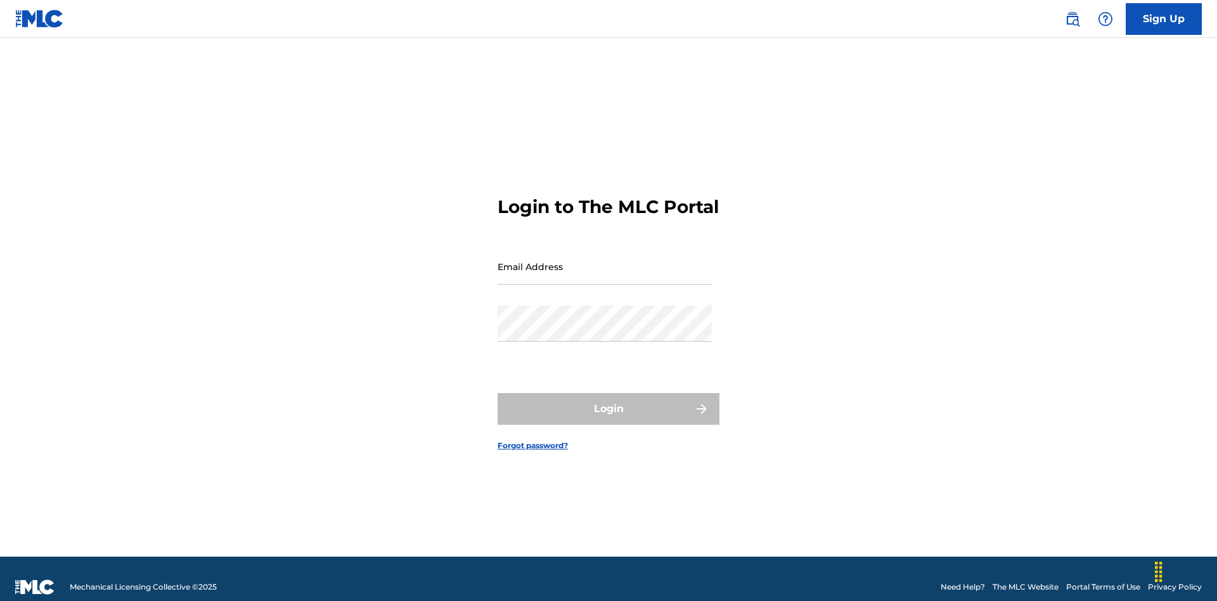
scroll to position [16, 0]
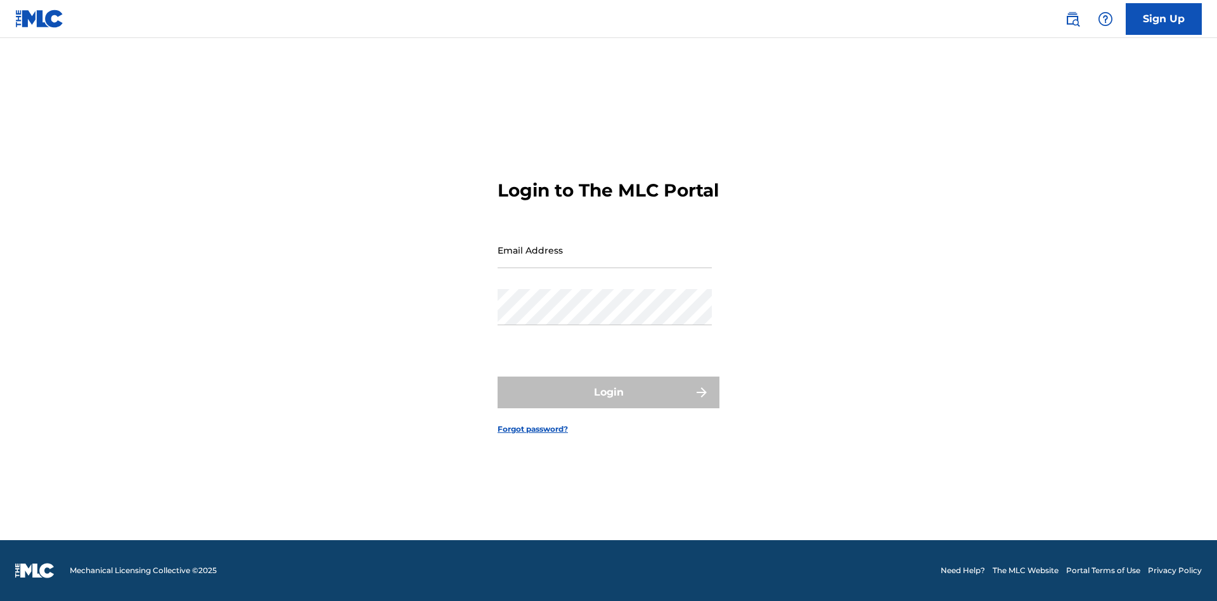
click at [605, 260] on input "Email Address" at bounding box center [604, 250] width 214 height 36
type input "[EMAIL_ADDRESS][DOMAIN_NAME]"
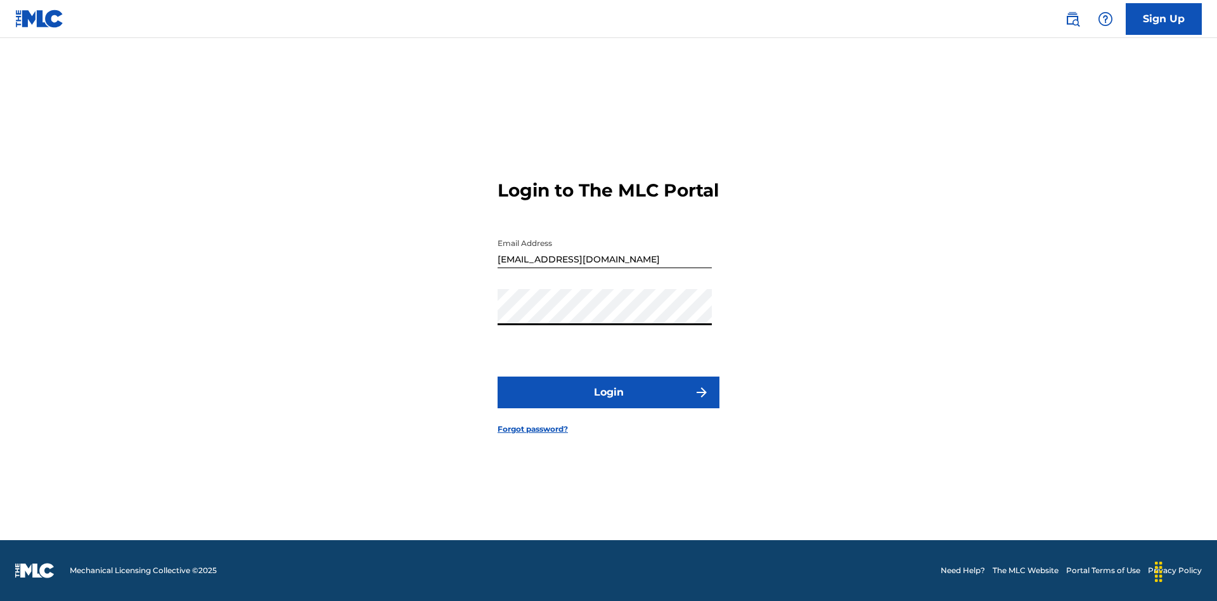
click at [608, 403] on button "Login" at bounding box center [608, 392] width 222 height 32
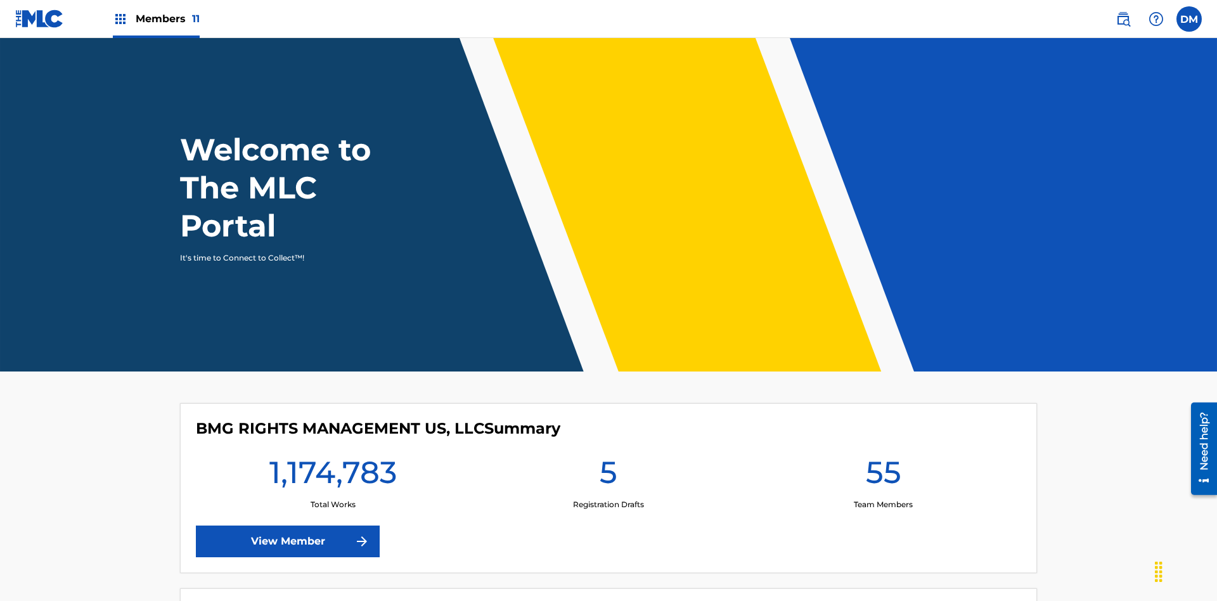
click at [156, 18] on span "Members 11" at bounding box center [168, 18] width 64 height 15
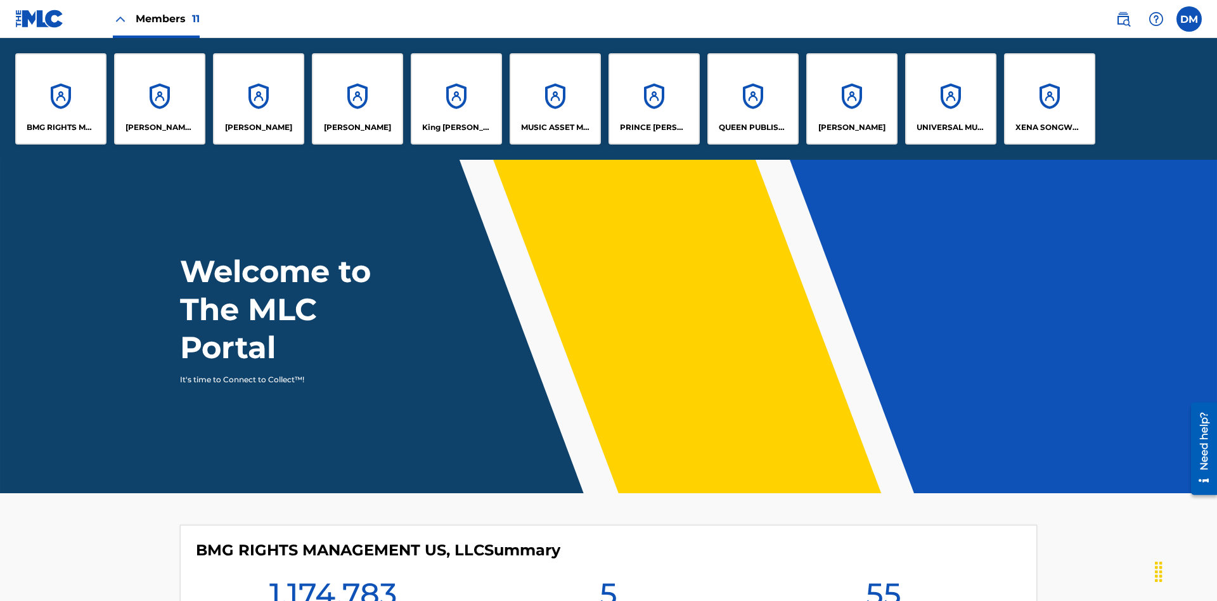
click at [456, 127] on p "King [PERSON_NAME]" at bounding box center [456, 127] width 69 height 11
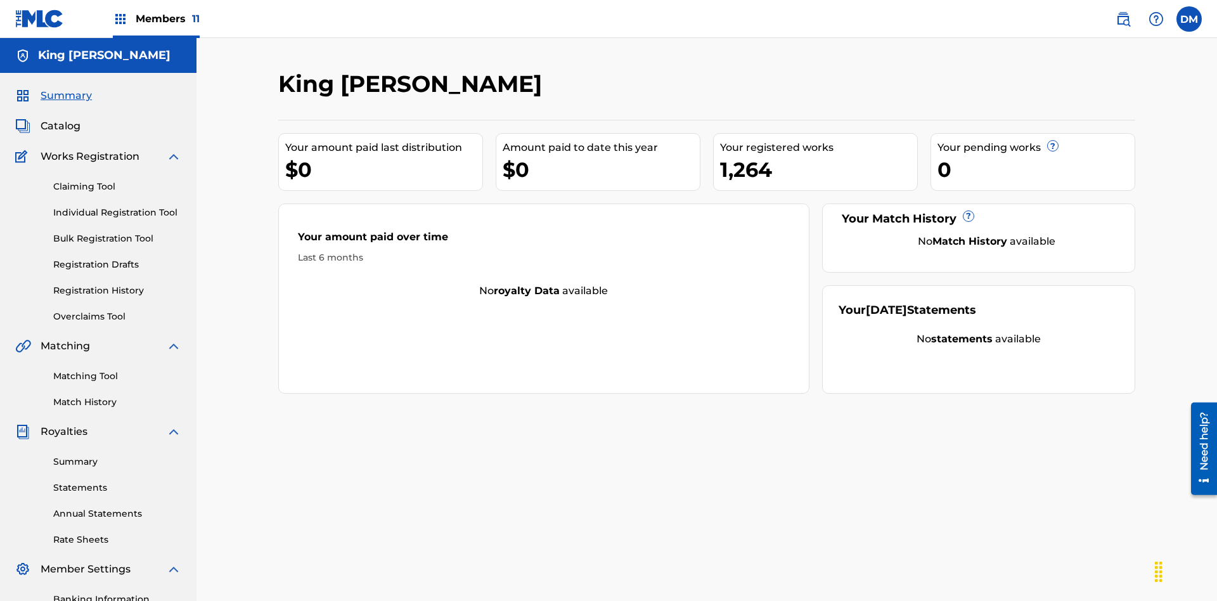
click at [117, 369] on link "Matching Tool" at bounding box center [117, 375] width 128 height 13
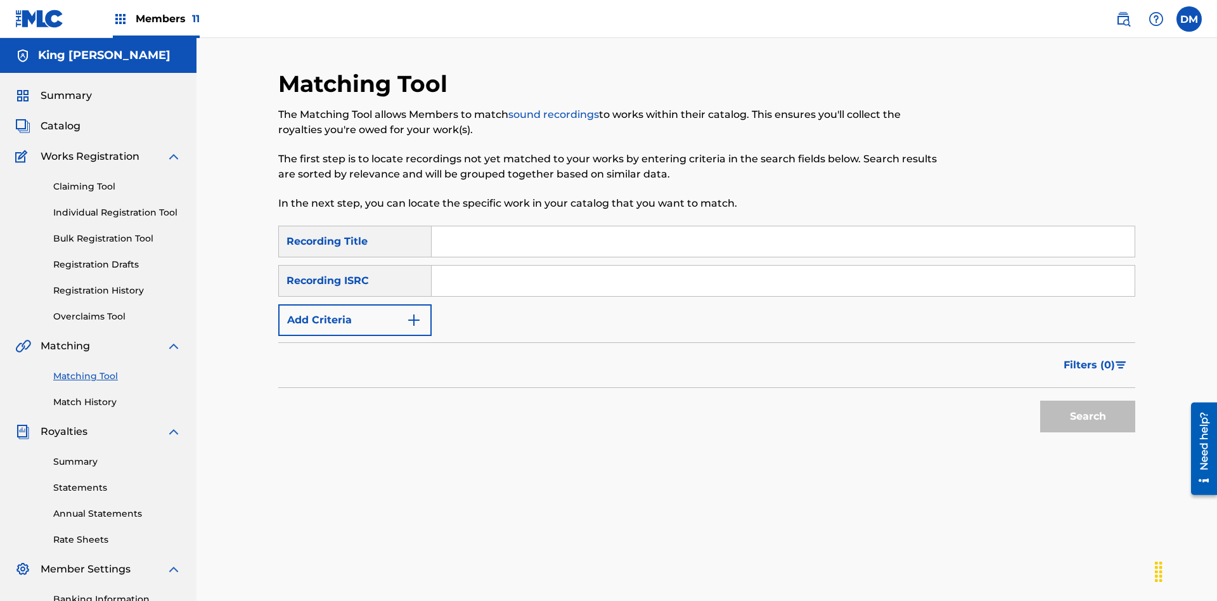
click at [783, 226] on input "Search Form" at bounding box center [783, 241] width 703 height 30
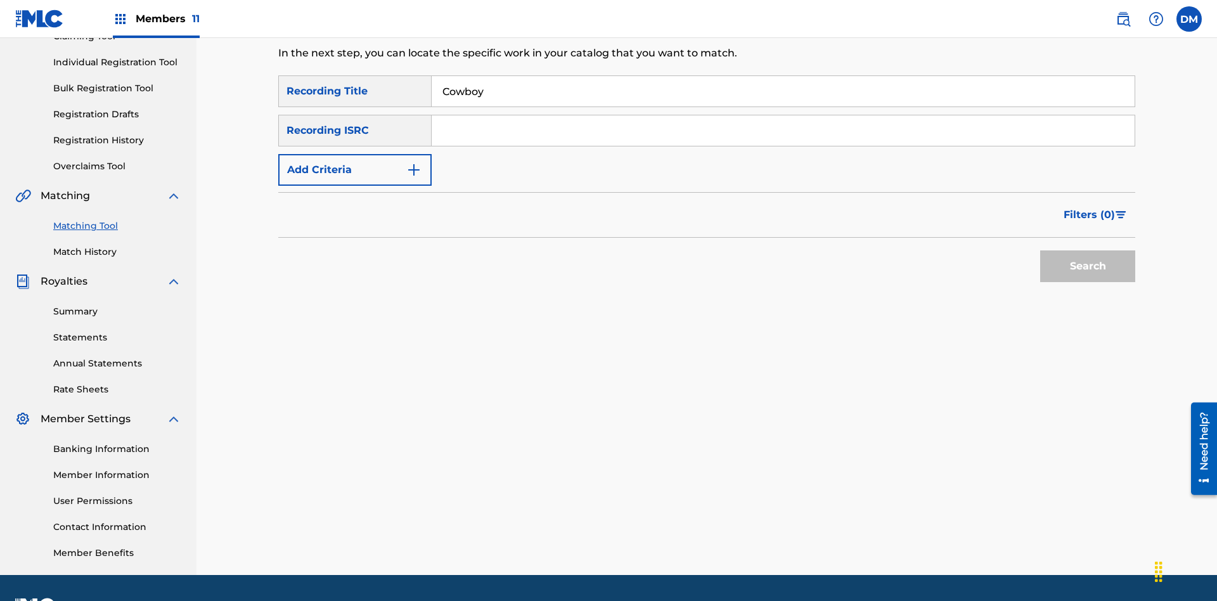
type input "Cowboy"
click at [1089, 207] on span "Filters ( 0 )" at bounding box center [1088, 214] width 51 height 15
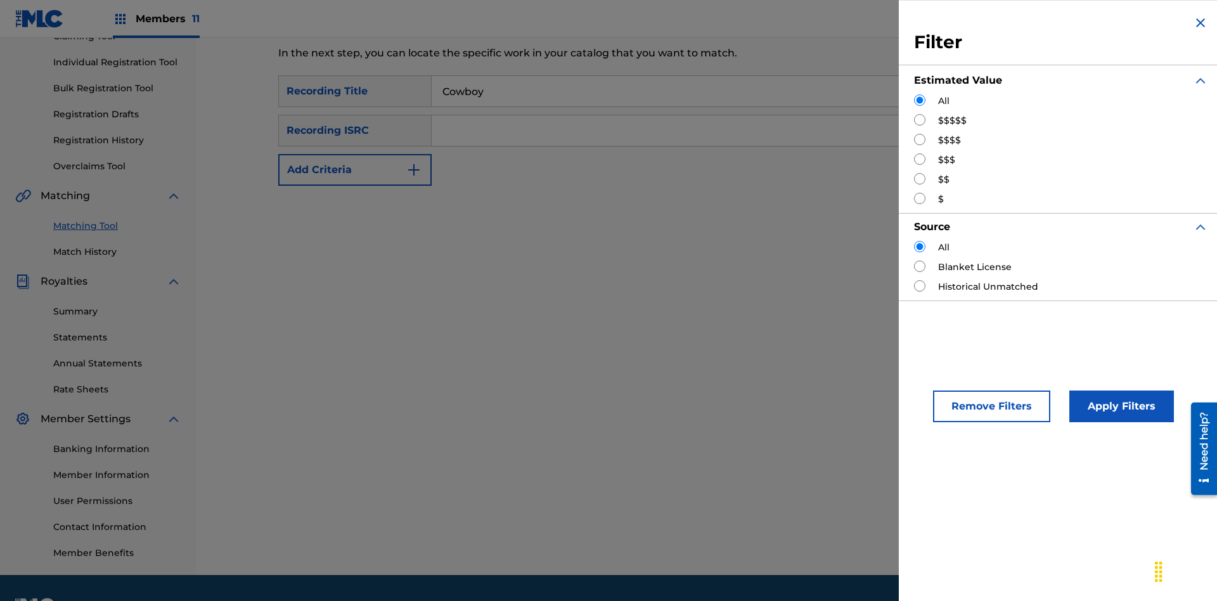
scroll to position [185, 0]
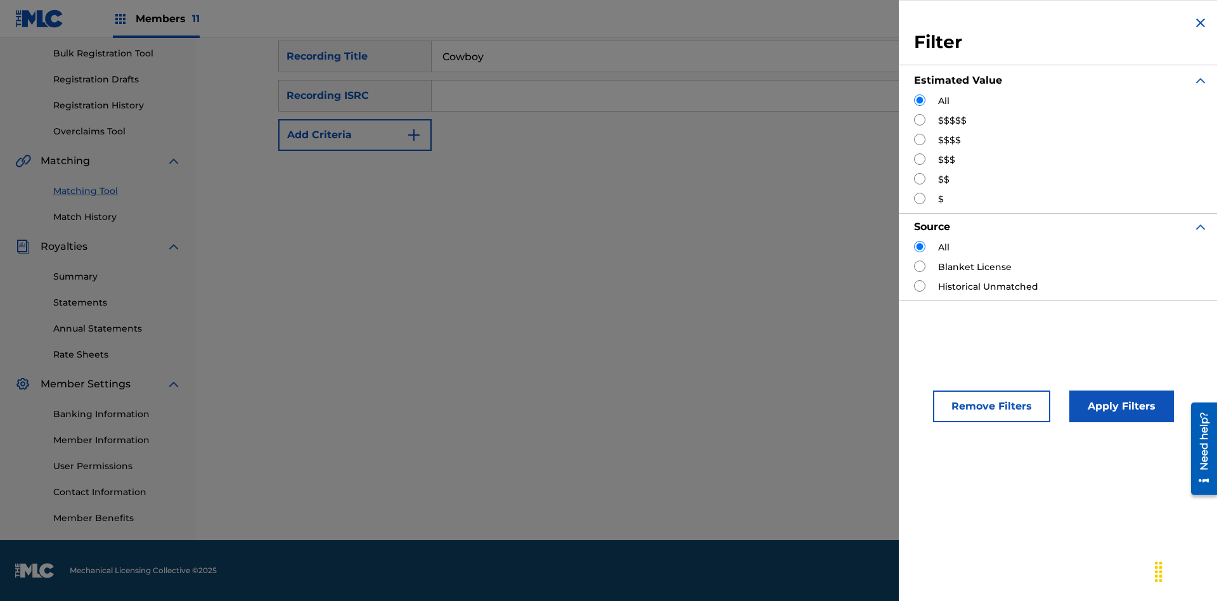
click at [920, 120] on input "Search Form" at bounding box center [919, 119] width 11 height 11
radio input "true"
click at [1119, 406] on button "Apply Filters" at bounding box center [1121, 406] width 105 height 32
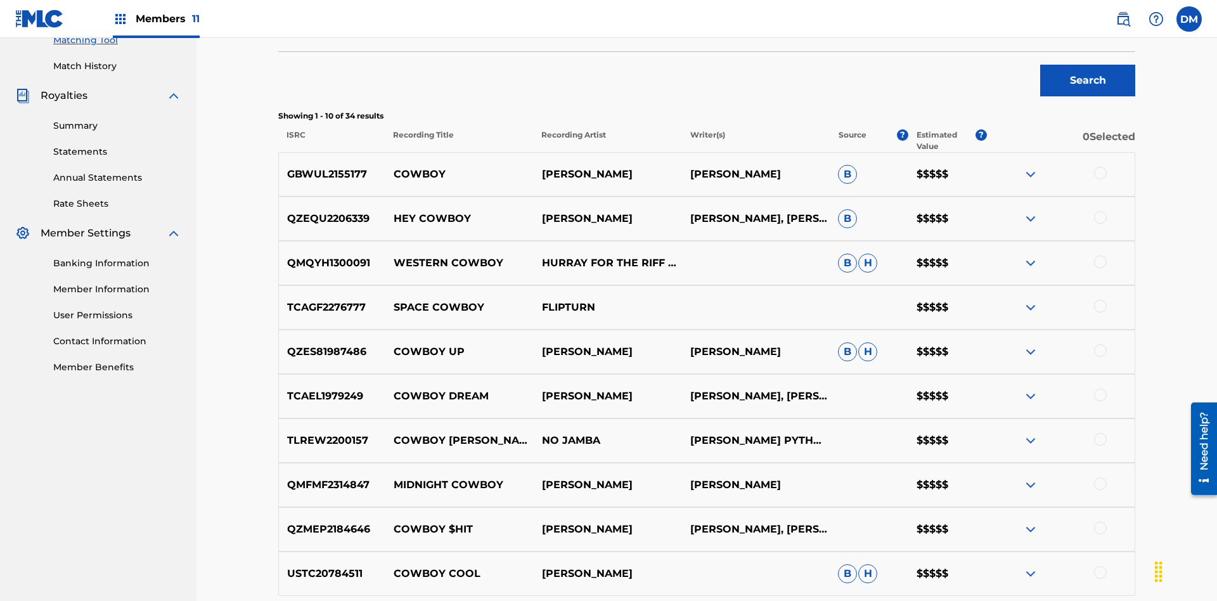
click at [706, 600] on p "Load more results..." at bounding box center [707, 611] width 105 height 15
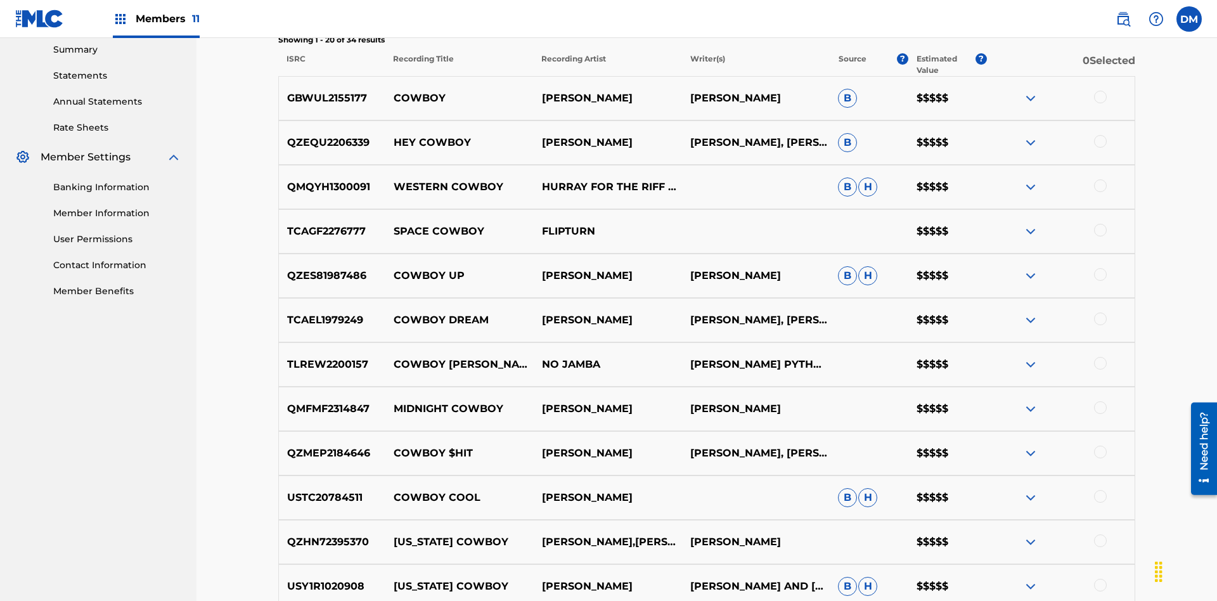
scroll to position [426, 0]
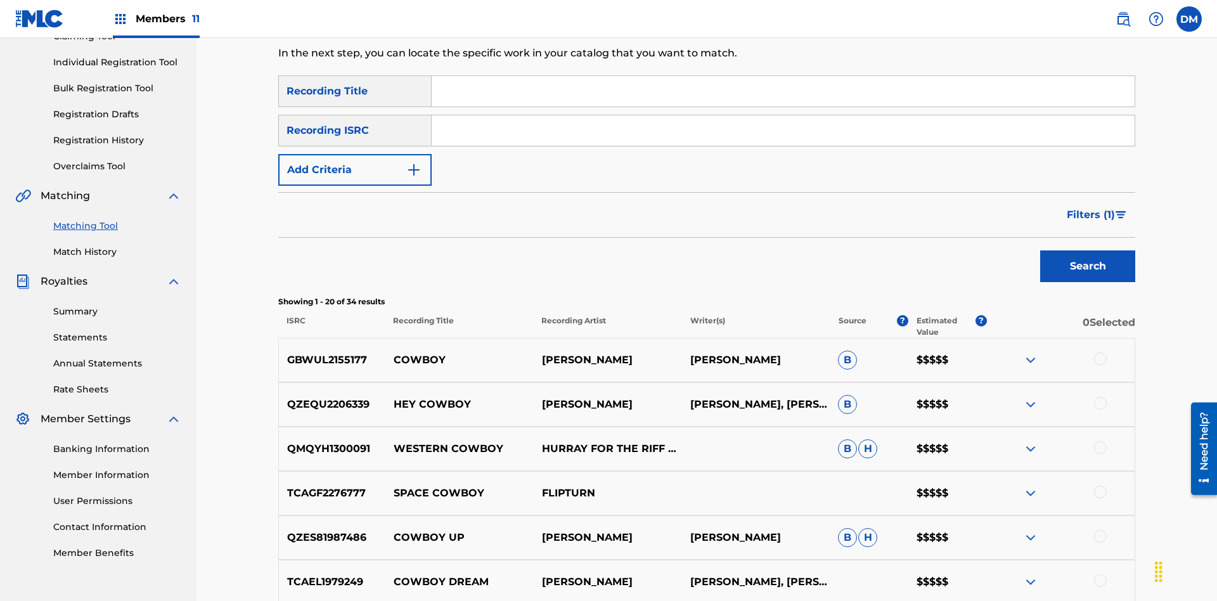
click at [783, 91] on input "Search Form" at bounding box center [783, 91] width 703 height 30
type input "Hocus Pocus"
click at [1090, 207] on span "Filters ( 1 )" at bounding box center [1091, 214] width 48 height 15
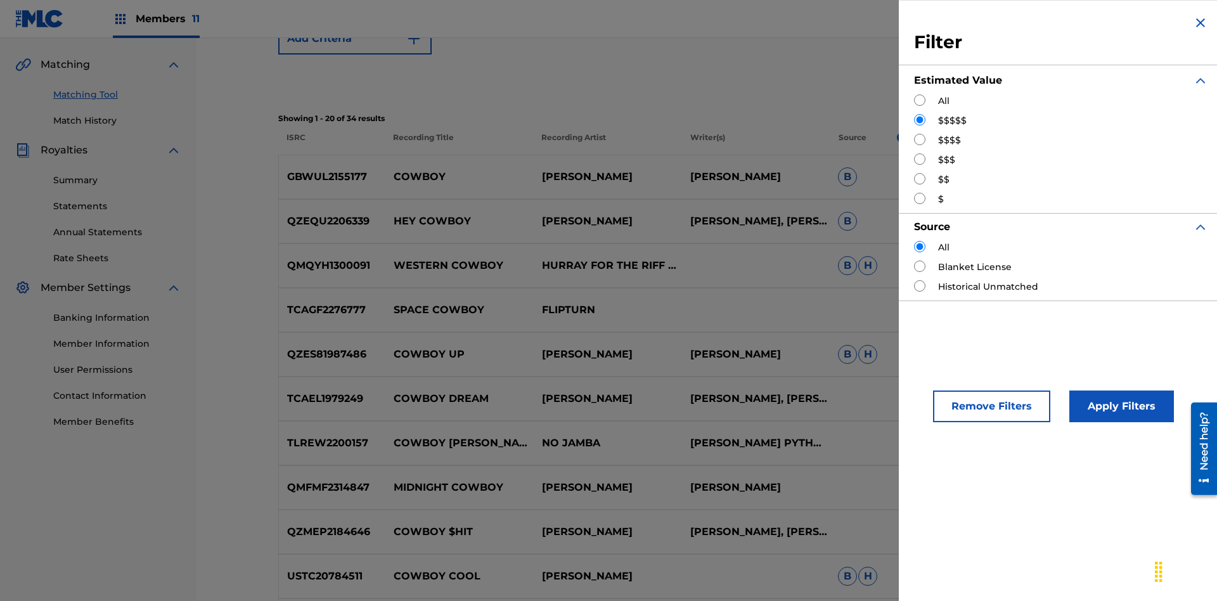
click at [920, 139] on input "Search Form" at bounding box center [919, 139] width 11 height 11
radio input "true"
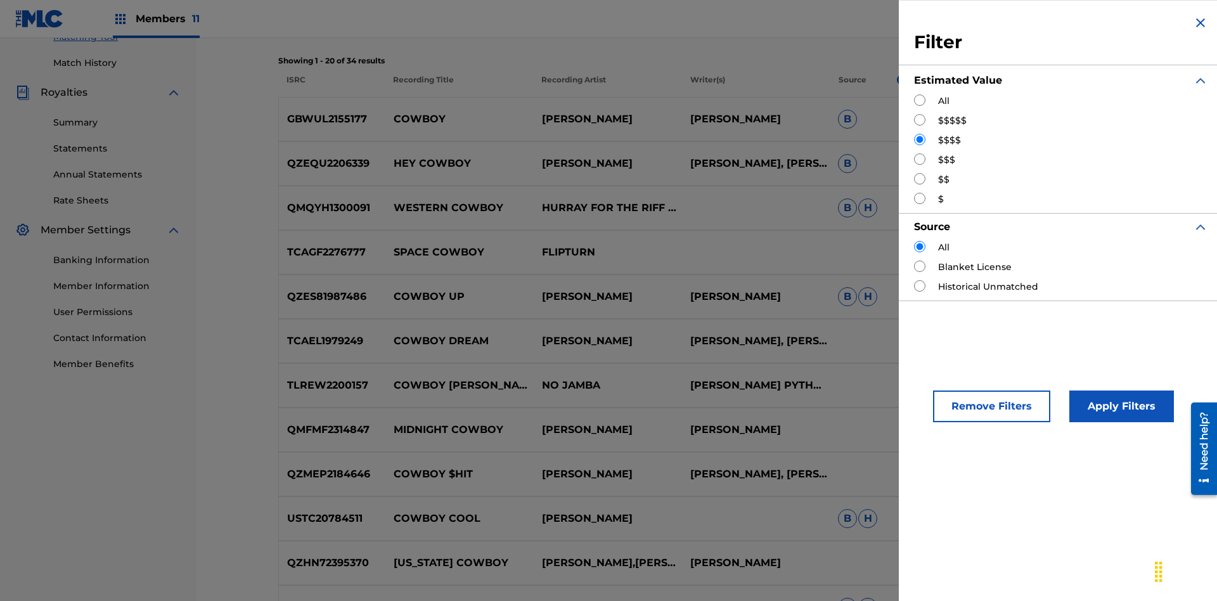
click at [1119, 406] on button "Apply Filters" at bounding box center [1121, 406] width 105 height 32
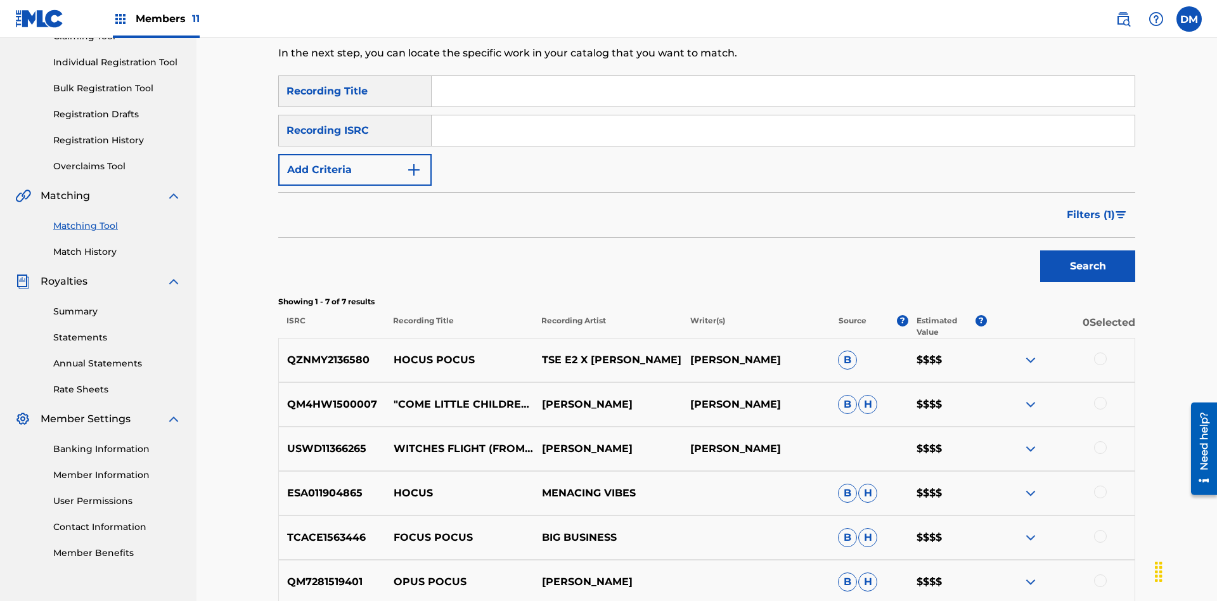
click at [783, 91] on input "Search Form" at bounding box center [783, 91] width 703 height 30
type input "[PERSON_NAME]"
click at [1090, 207] on span "Filters ( 1 )" at bounding box center [1091, 214] width 48 height 15
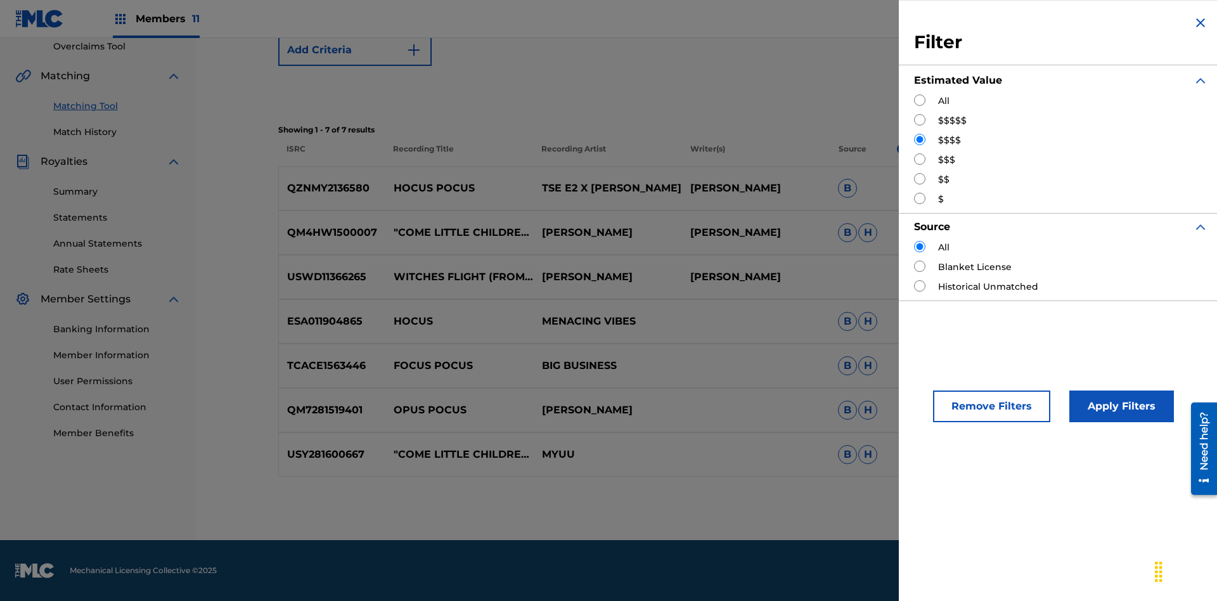
click at [920, 159] on input "Search Form" at bounding box center [919, 158] width 11 height 11
radio input "true"
click at [1119, 406] on button "Apply Filters" at bounding box center [1121, 406] width 105 height 32
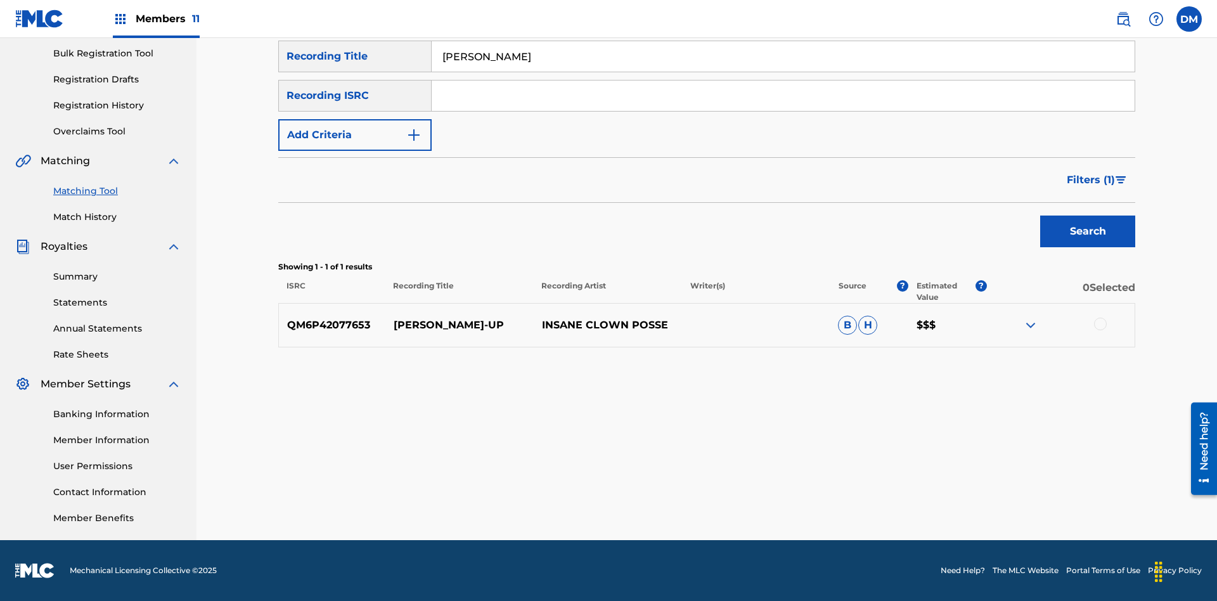
click at [783, 72] on input "[PERSON_NAME]" at bounding box center [783, 56] width 703 height 30
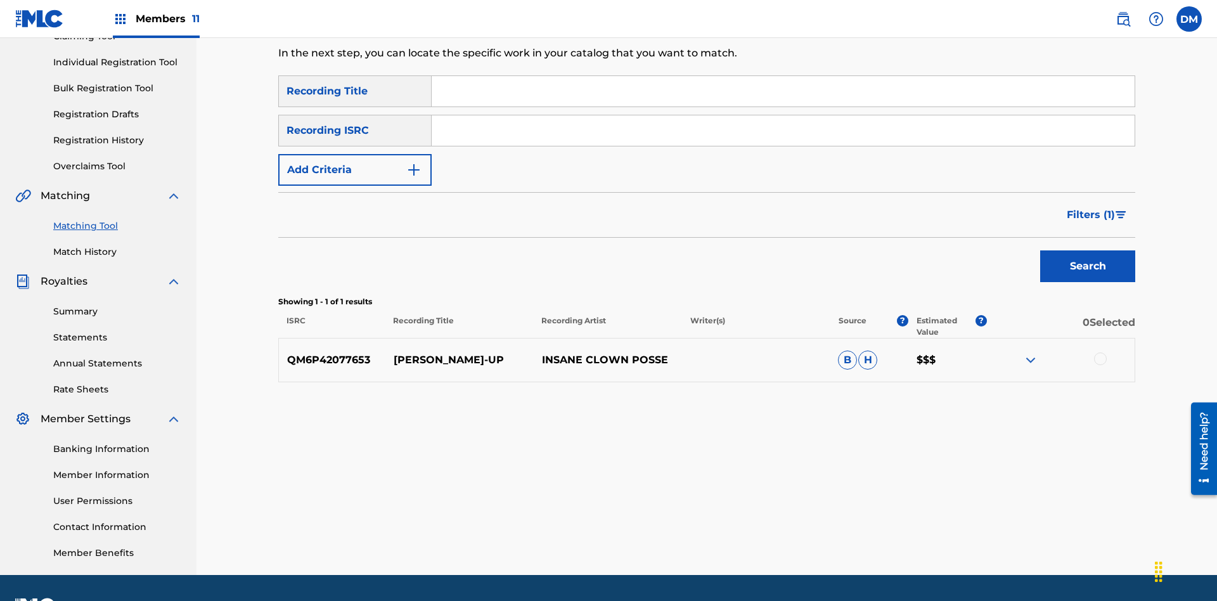
click at [783, 91] on input "Search Form" at bounding box center [783, 91] width 703 height 30
type input "[PERSON_NAME]"
click at [1090, 207] on span "Filters ( 1 )" at bounding box center [1091, 214] width 48 height 15
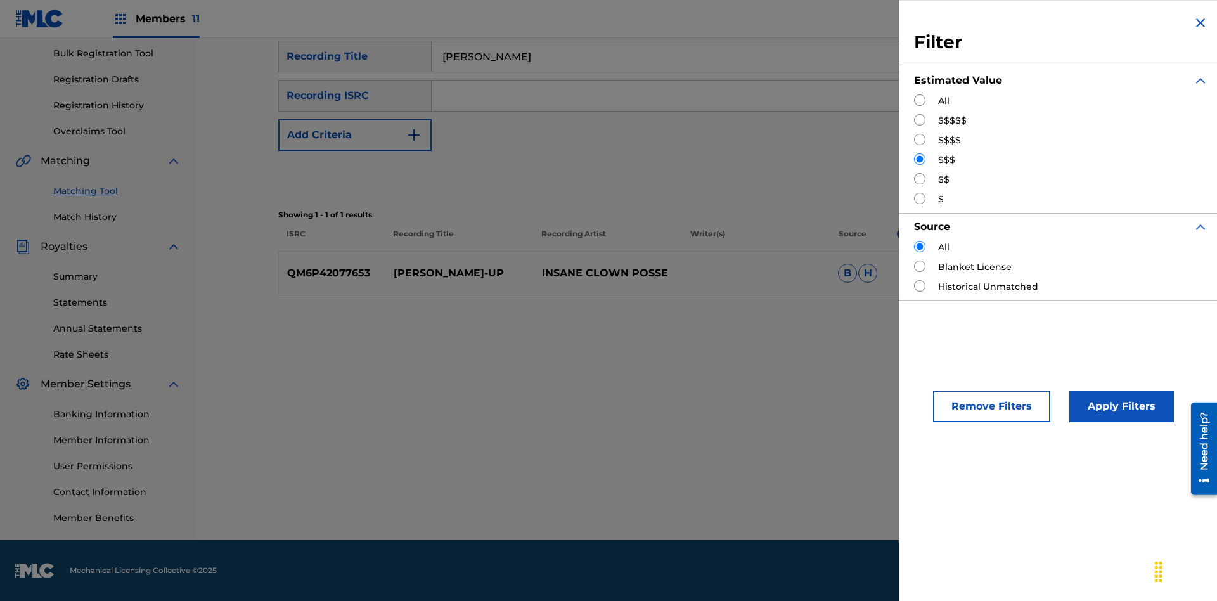
click at [920, 179] on input "Search Form" at bounding box center [919, 178] width 11 height 11
radio input "true"
click at [1119, 406] on button "Apply Filters" at bounding box center [1121, 406] width 105 height 32
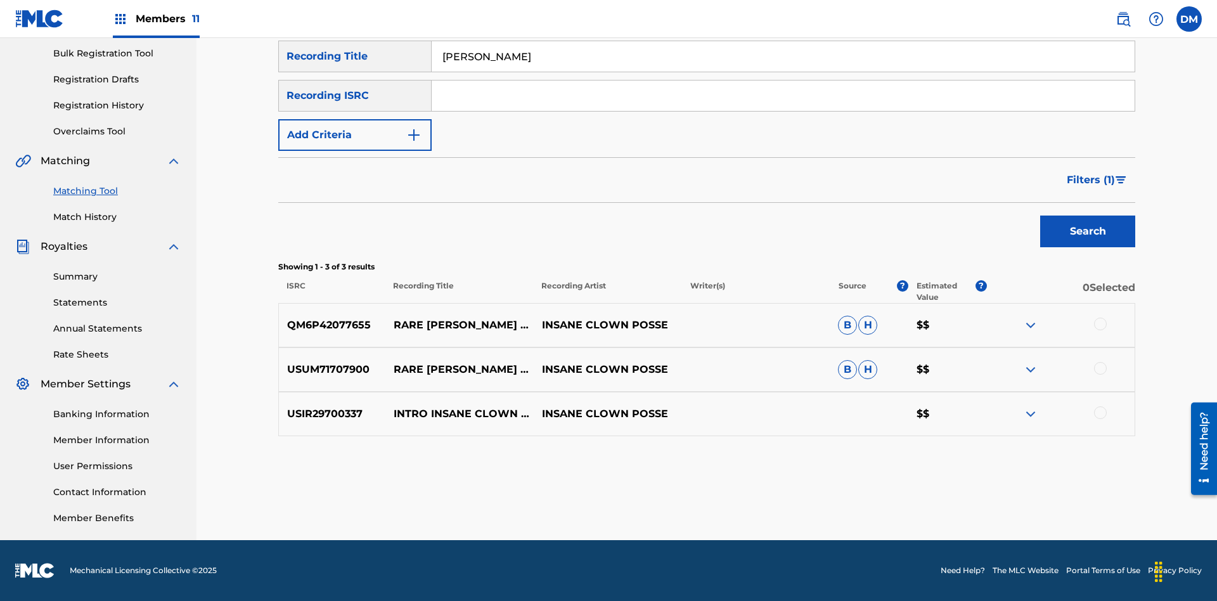
click at [783, 72] on input "[PERSON_NAME]" at bounding box center [783, 56] width 703 height 30
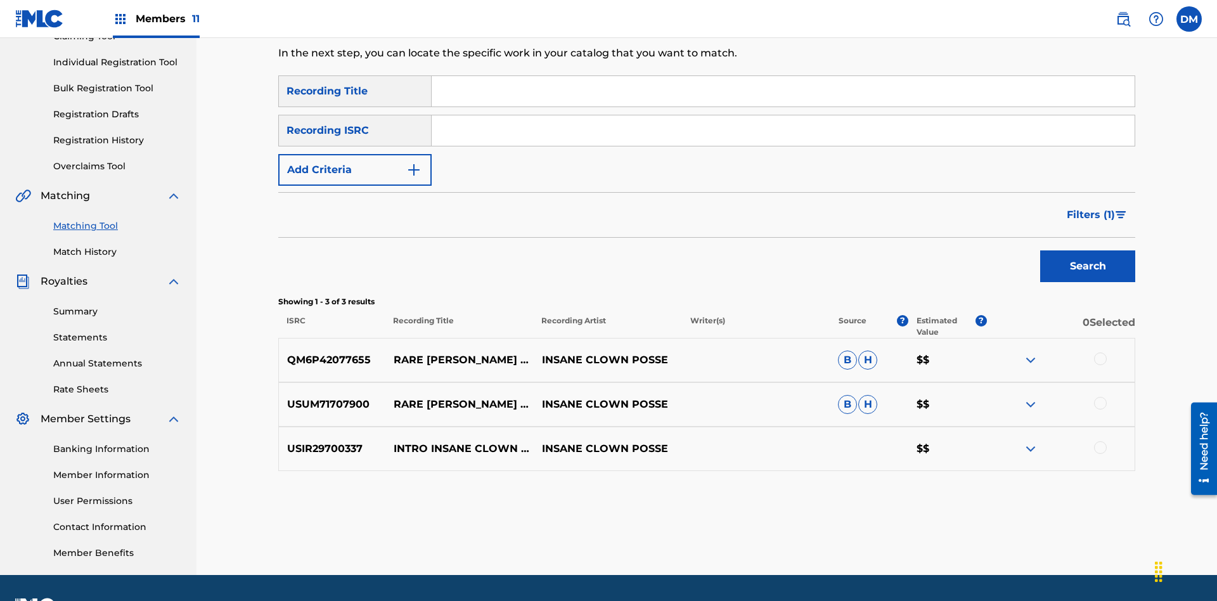
click at [783, 91] on input "Search Form" at bounding box center [783, 91] width 703 height 30
type input "[PERSON_NAME]"
click at [1090, 207] on span "Filters ( 1 )" at bounding box center [1091, 214] width 48 height 15
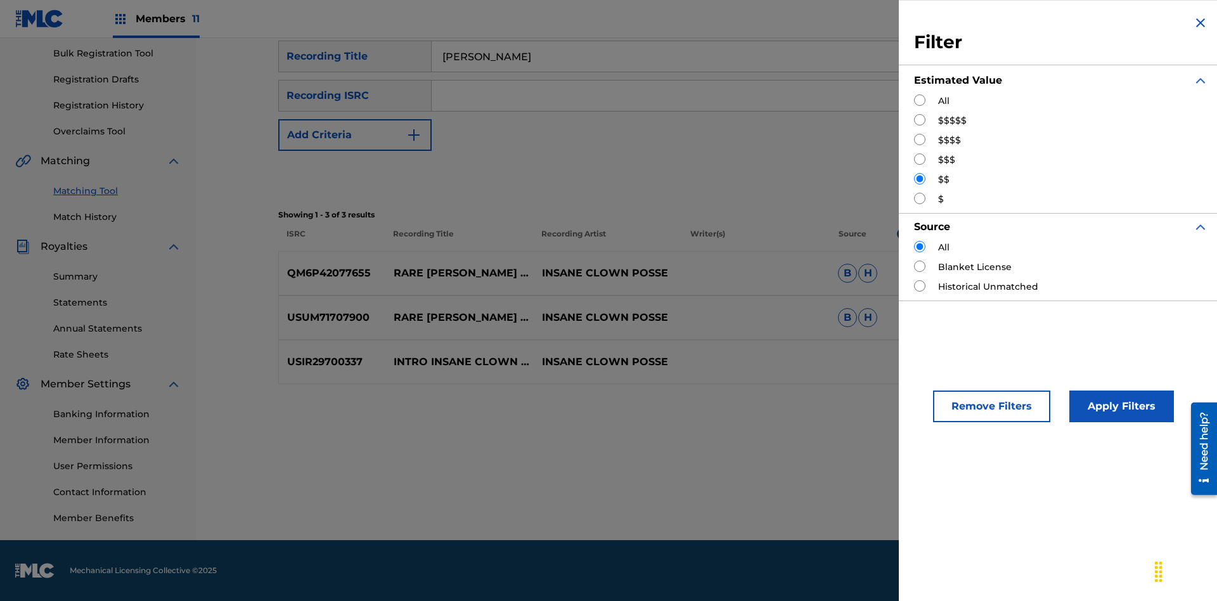
click at [920, 198] on input "Search Form" at bounding box center [919, 198] width 11 height 11
radio input "true"
click at [1119, 406] on button "Apply Filters" at bounding box center [1121, 406] width 105 height 32
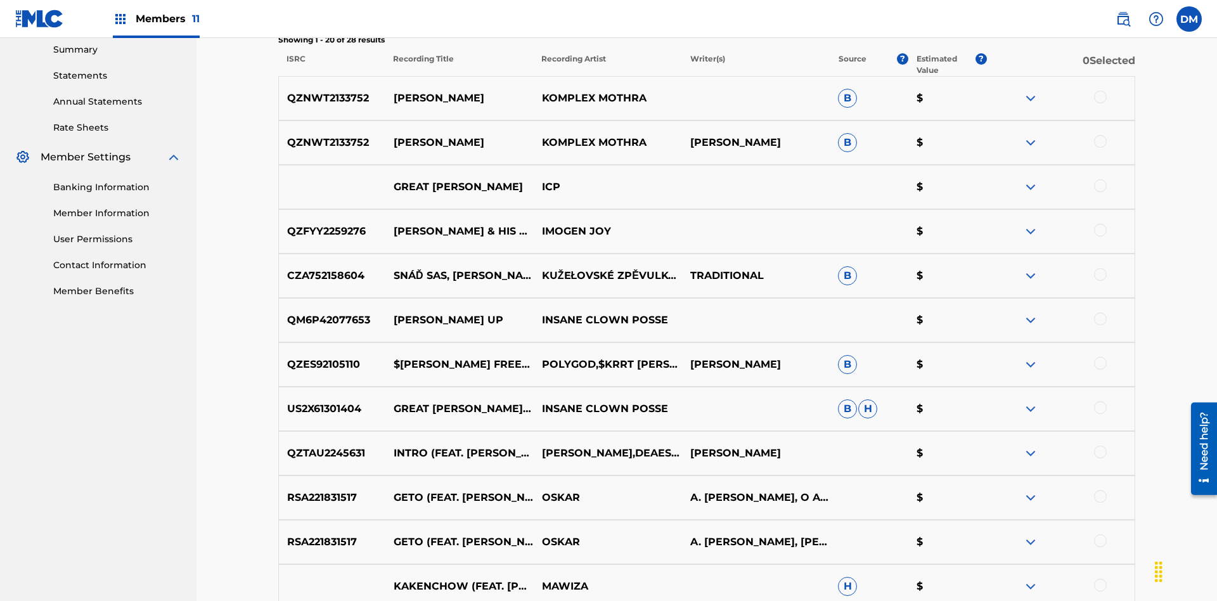
scroll to position [426, 0]
